Goal: Task Accomplishment & Management: Complete application form

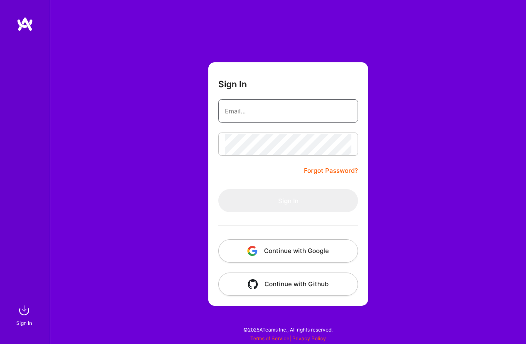
click at [295, 111] on input "email" at bounding box center [288, 111] width 126 height 21
paste input "[PERSON_NAME][EMAIL_ADDRESS][DOMAIN_NAME]"
type input "[PERSON_NAME][EMAIL_ADDRESS][DOMAIN_NAME]"
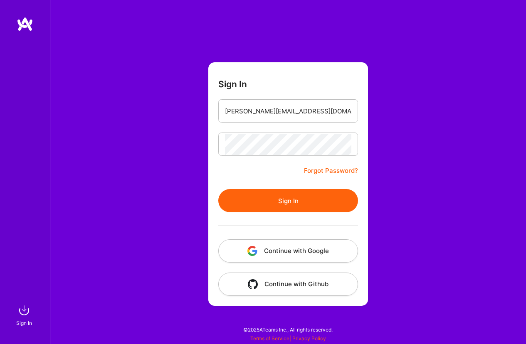
click at [284, 204] on button "Sign In" at bounding box center [288, 200] width 140 height 23
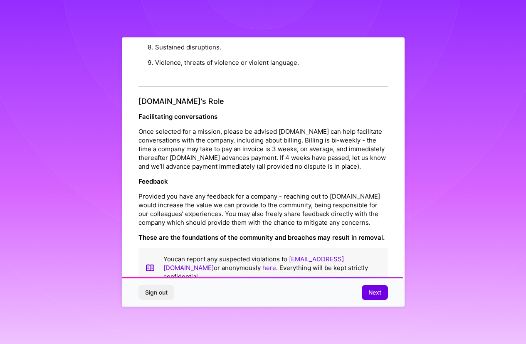
scroll to position [874, 0]
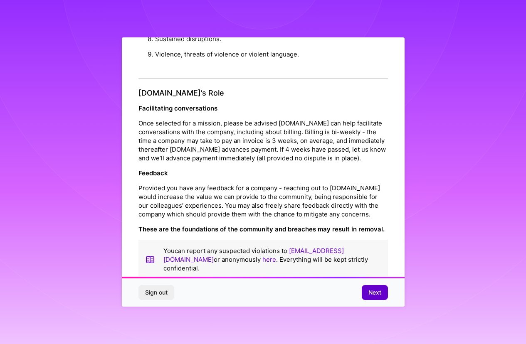
click at [378, 290] on span "Next" at bounding box center [374, 292] width 13 height 8
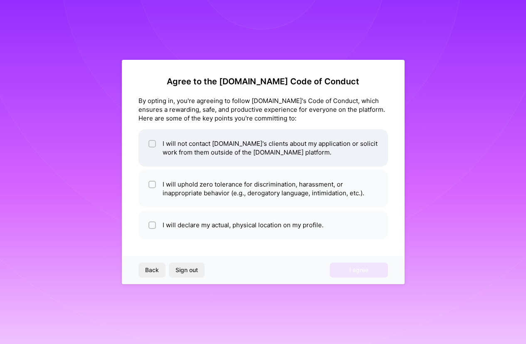
click at [147, 142] on li "I will not contact A.Team's clients about my application or solicit work from t…" at bounding box center [262, 147] width 249 height 37
checkbox input "true"
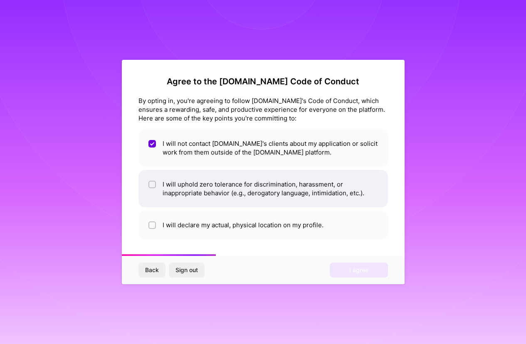
click at [148, 187] on div at bounding box center [151, 184] width 7 height 7
checkbox input "true"
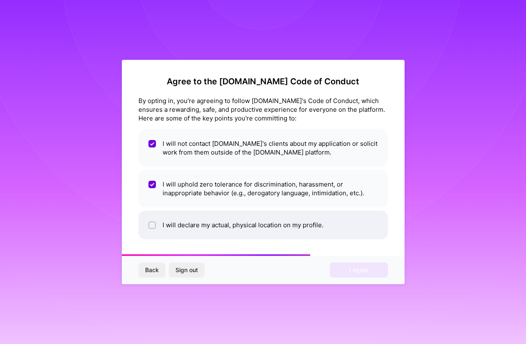
click at [149, 225] on div at bounding box center [151, 224] width 7 height 7
checkbox input "true"
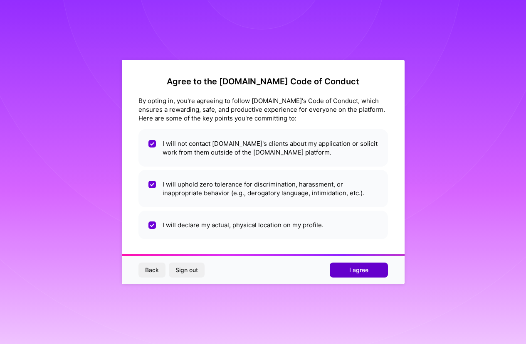
click at [356, 270] on span "I agree" at bounding box center [358, 270] width 19 height 8
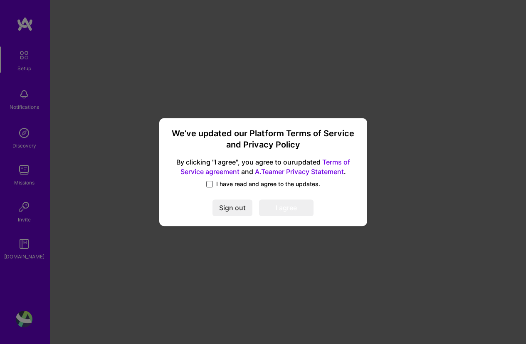
click at [211, 185] on span at bounding box center [209, 184] width 7 height 7
click at [0, 0] on input "I have read and agree to the updates." at bounding box center [0, 0] width 0 height 0
click at [339, 163] on link "Terms of Service agreement" at bounding box center [265, 167] width 170 height 18
click at [327, 170] on link "A.Teamer Privacy Statement" at bounding box center [299, 171] width 89 height 8
click at [286, 202] on button "I agree" at bounding box center [286, 207] width 54 height 17
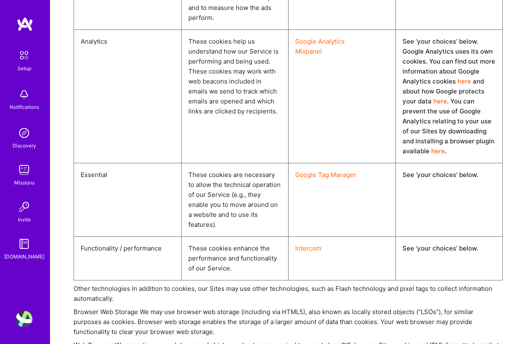
scroll to position [3850, 0]
